Goal: Information Seeking & Learning: Learn about a topic

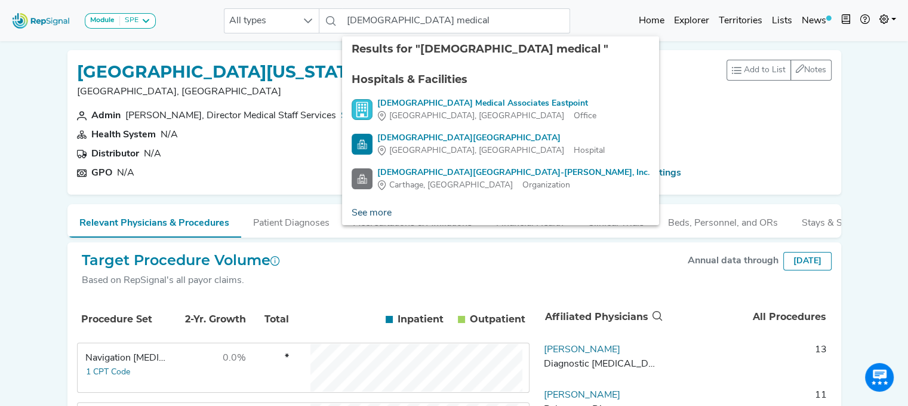
type input "[DEMOGRAPHIC_DATA] medical"
click at [377, 209] on link "See more" at bounding box center [371, 213] width 59 height 24
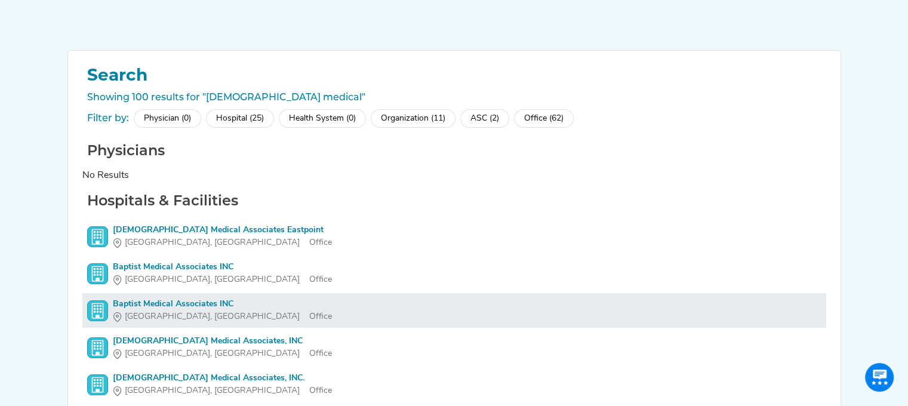
scroll to position [87, 0]
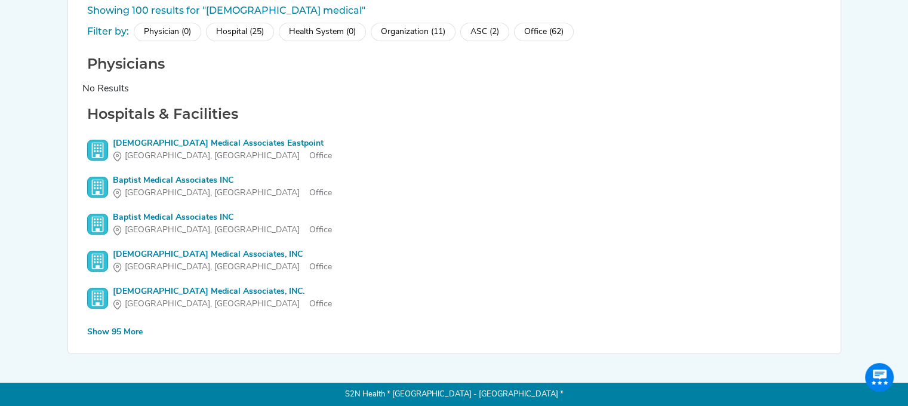
click at [112, 326] on div "Show 95 More" at bounding box center [114, 332] width 55 height 13
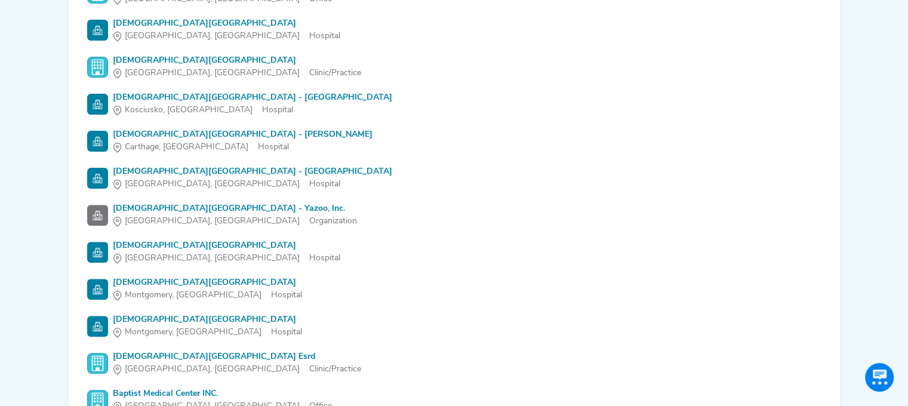
scroll to position [692, 0]
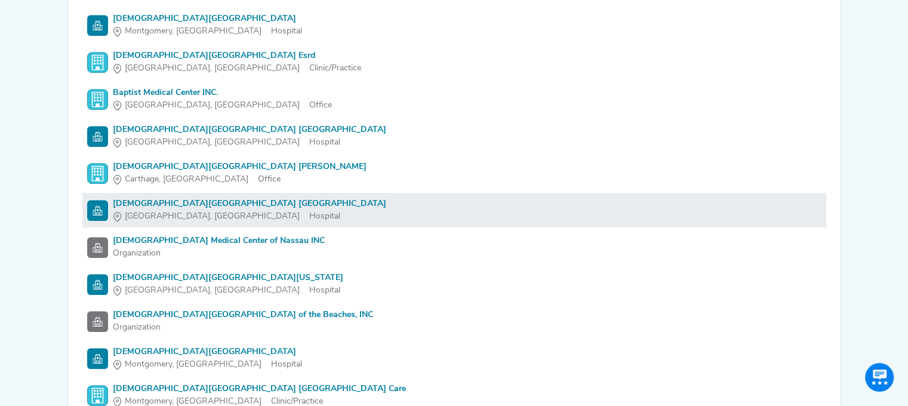
click at [155, 198] on div "[DEMOGRAPHIC_DATA][GEOGRAPHIC_DATA] [GEOGRAPHIC_DATA]" at bounding box center [249, 204] width 273 height 13
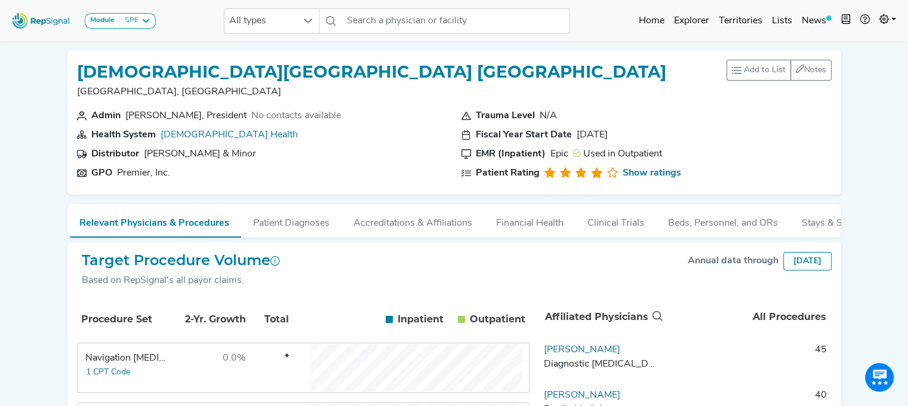
click at [33, 15] on img at bounding box center [41, 21] width 68 height 26
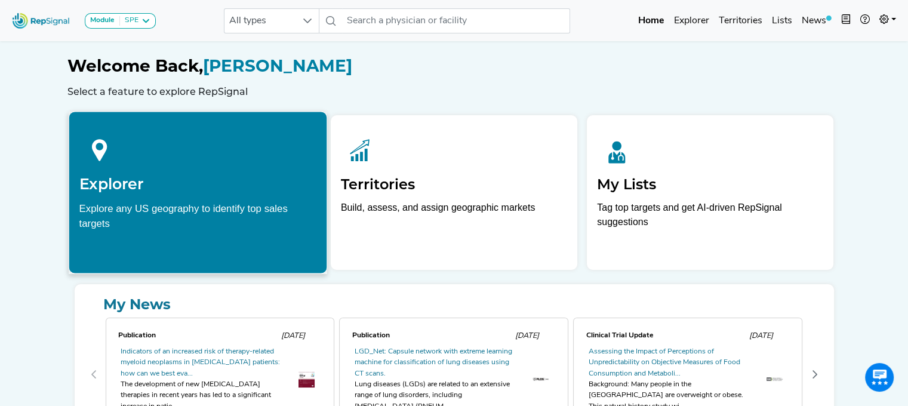
click at [222, 181] on h2 "Explorer" at bounding box center [197, 184] width 237 height 18
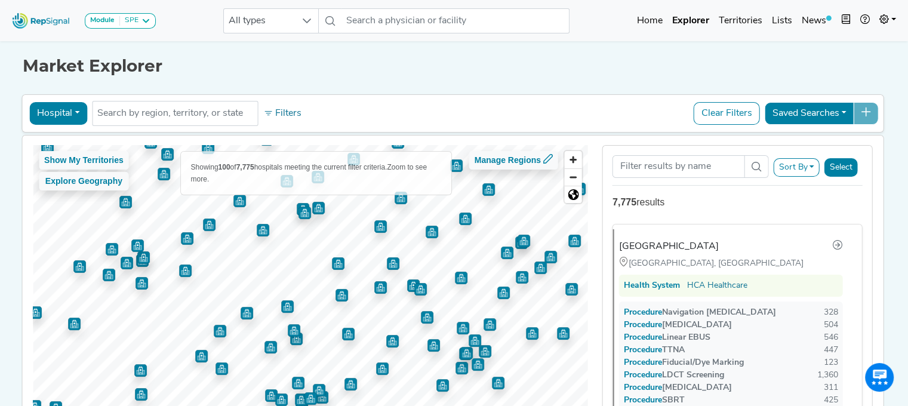
click at [264, 348] on img "Map marker" at bounding box center [270, 347] width 13 height 13
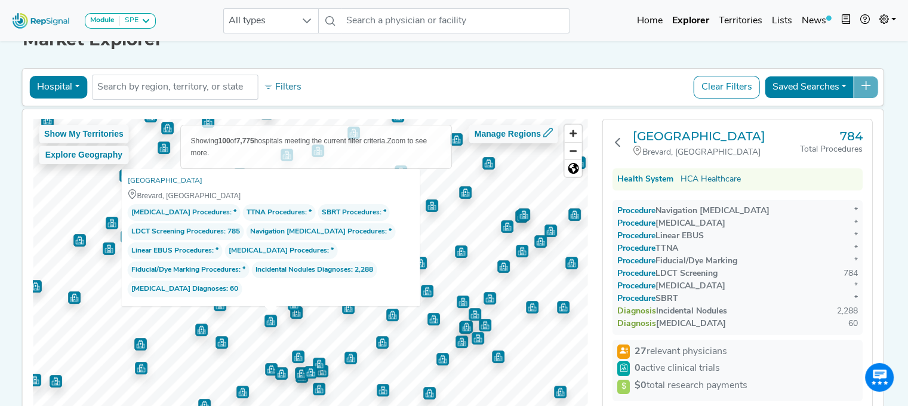
scroll to position [26, 9]
click at [601, 102] on div "Hospital Physician Hospital ASC Office Health System No results found Filters C…" at bounding box center [452, 88] width 862 height 38
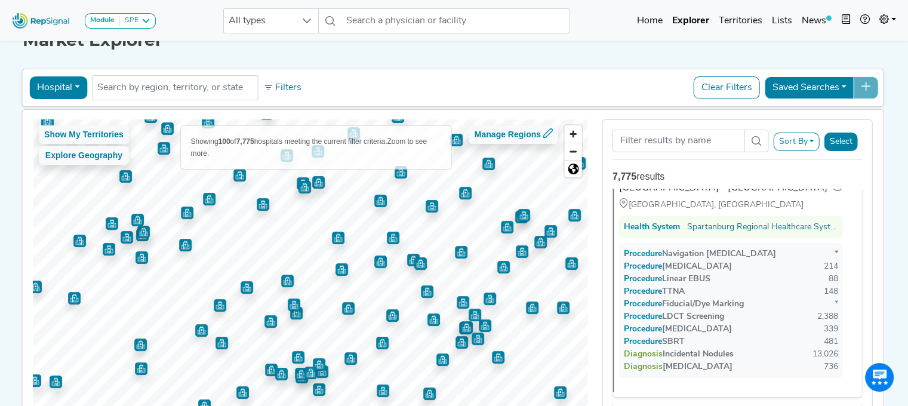
scroll to position [472, 0]
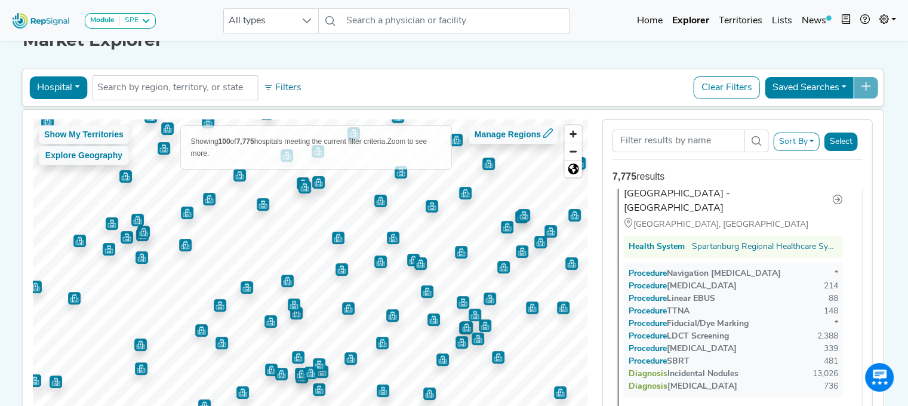
click at [723, 312] on div "Procedure TTNA 148" at bounding box center [732, 311] width 209 height 13
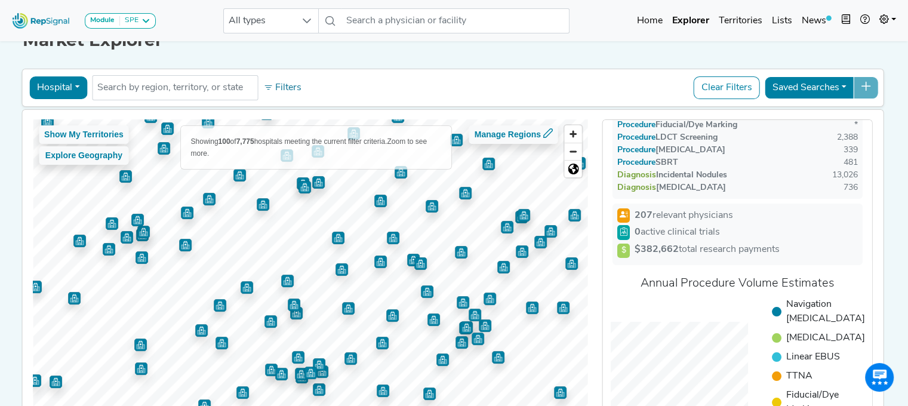
scroll to position [0, 0]
